Goal: Transaction & Acquisition: Purchase product/service

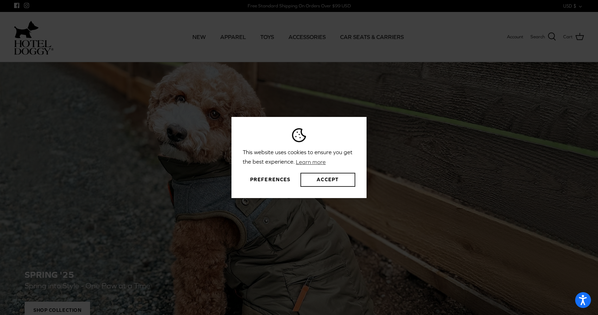
click at [341, 175] on button "Accept" at bounding box center [327, 180] width 55 height 14
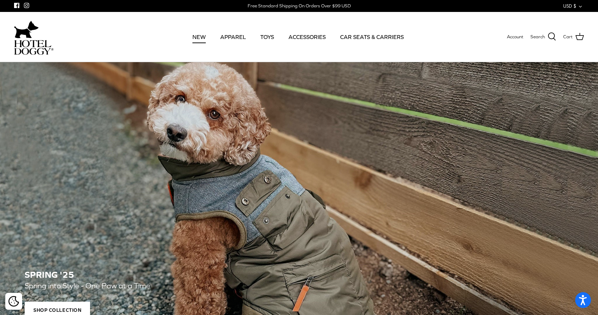
click at [198, 37] on link "NEW" at bounding box center [199, 37] width 26 height 24
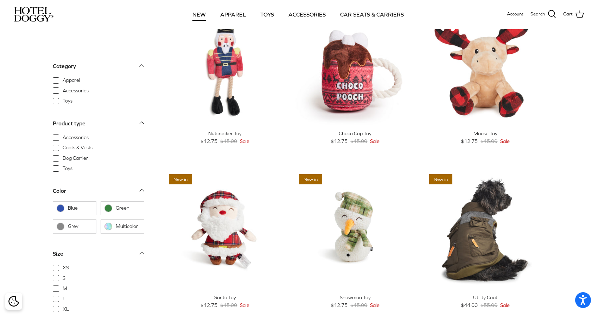
scroll to position [82, 0]
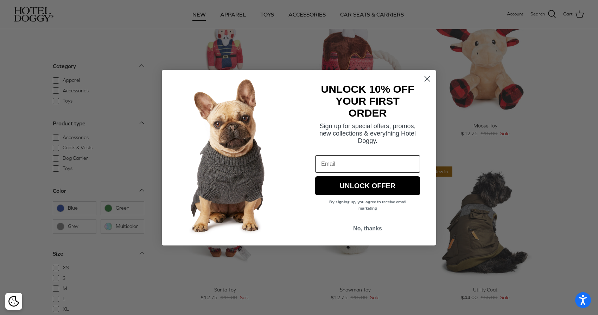
click at [430, 77] on circle "Close dialog" at bounding box center [427, 79] width 12 height 12
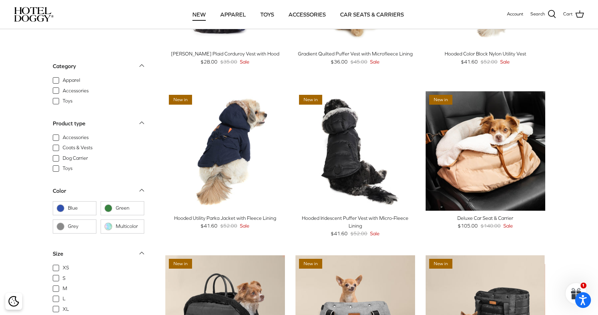
scroll to position [608, 0]
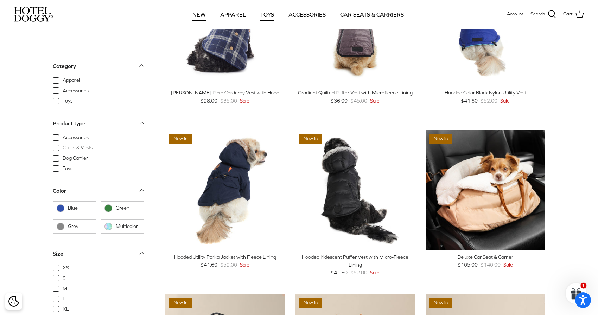
click at [263, 12] on link "TOYS" at bounding box center [267, 14] width 26 height 24
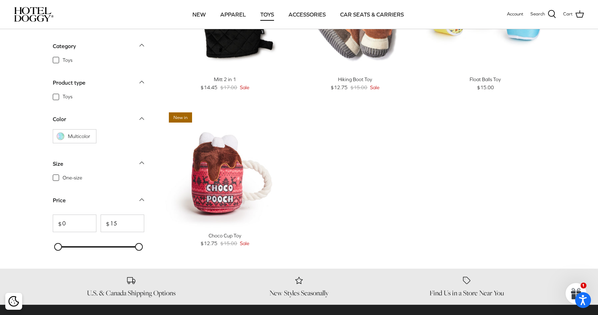
scroll to position [728, 0]
